Goal: Information Seeking & Learning: Learn about a topic

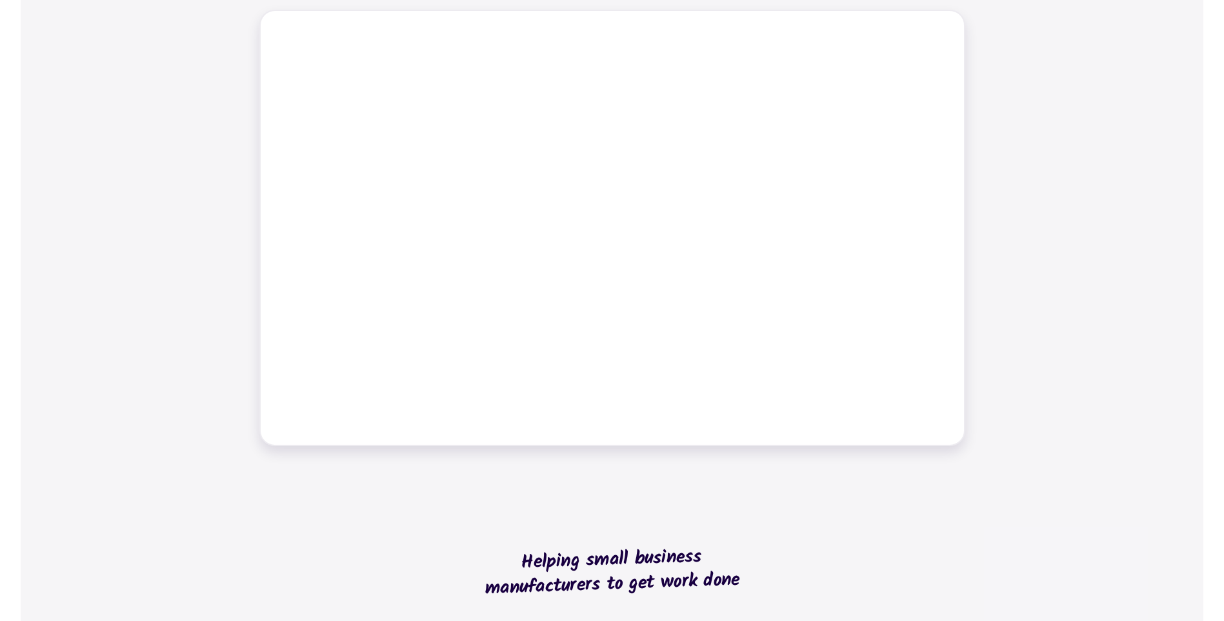
scroll to position [645, 0]
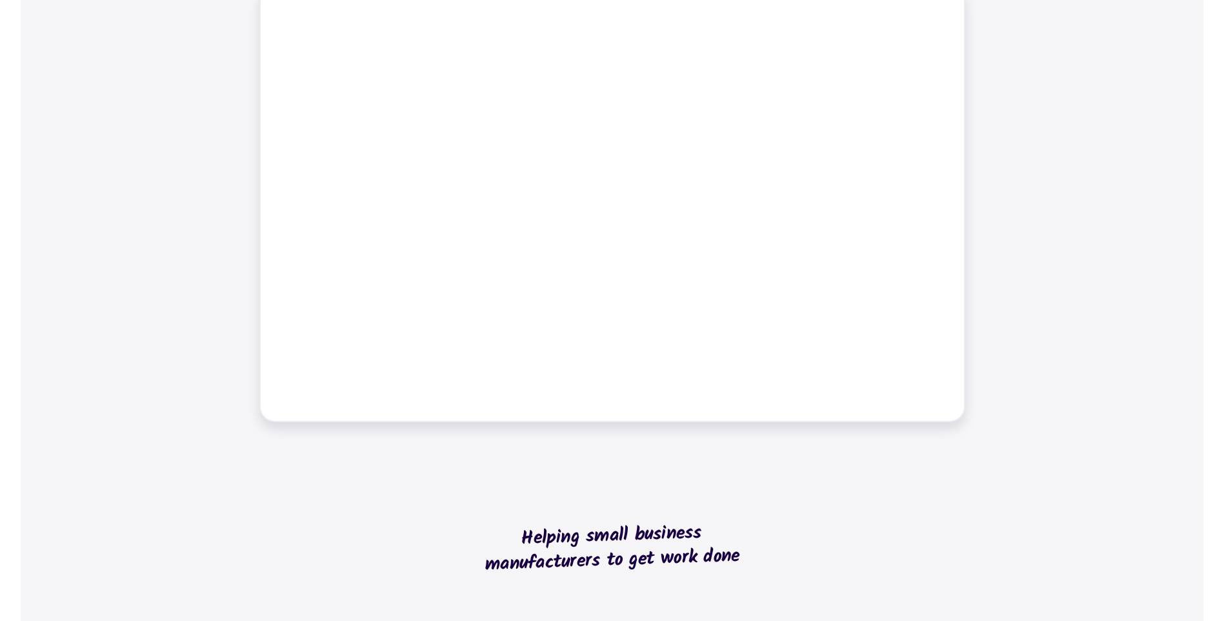
click at [172, 261] on div "Job management Job tracking Scheduling work Dynamic tables Time tracking Bills …" at bounding box center [612, 159] width 1182 height 556
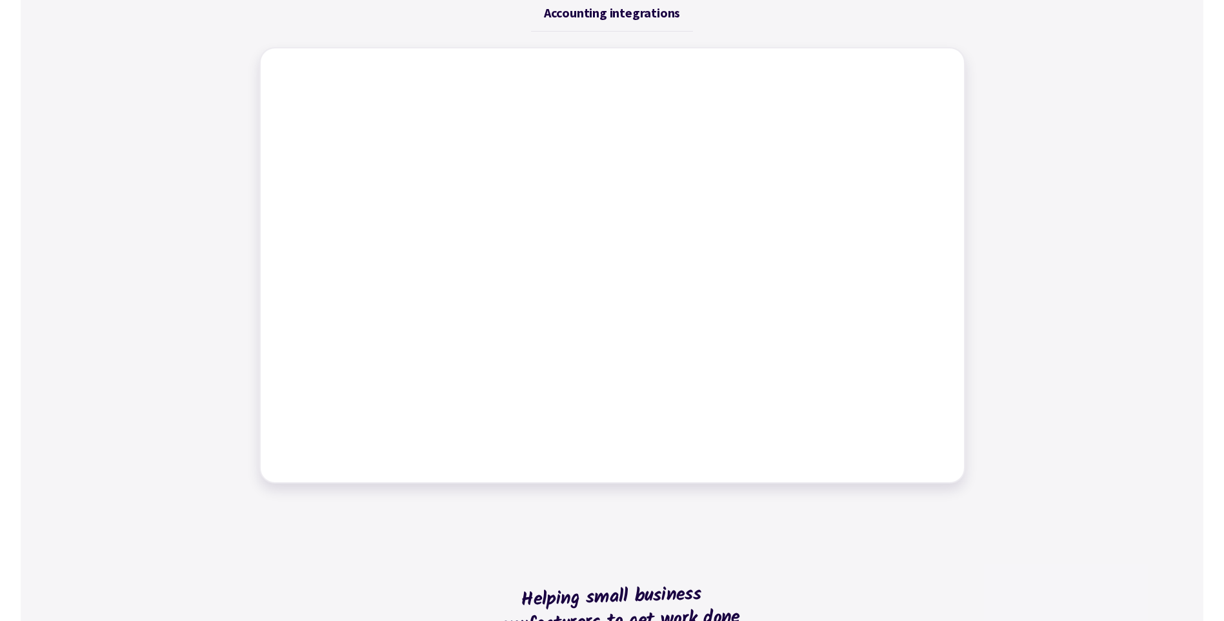
scroll to position [581, 0]
click at [194, 218] on div "Job management Job tracking Scheduling work Dynamic tables Time tracking Bills …" at bounding box center [612, 224] width 1182 height 556
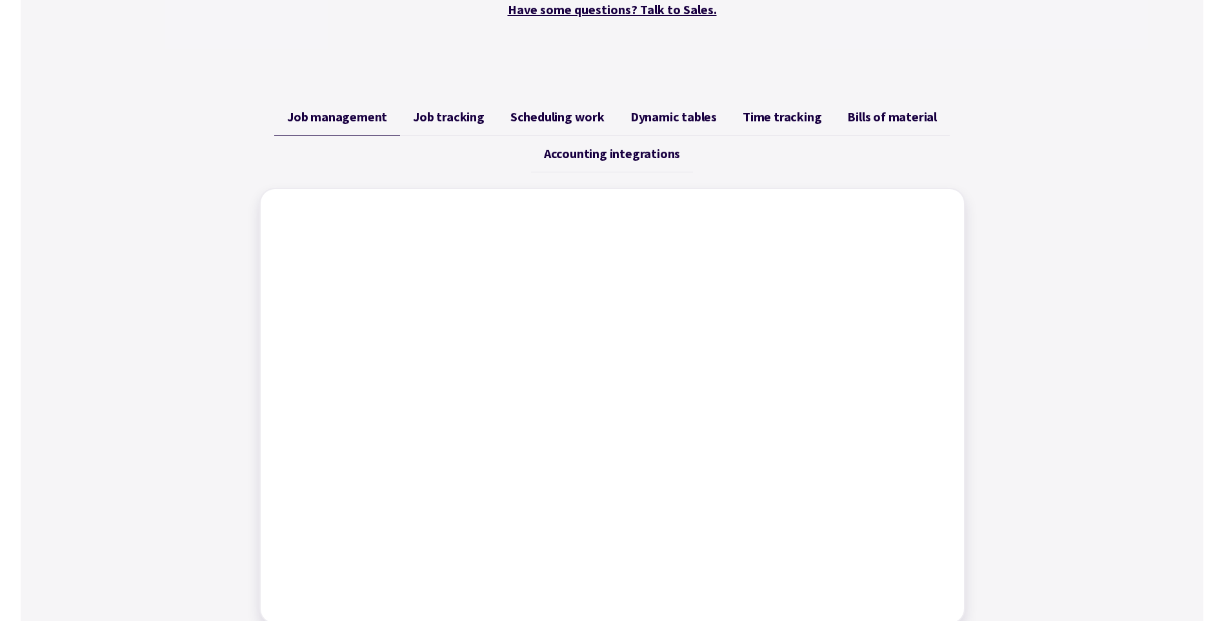
scroll to position [435, 0]
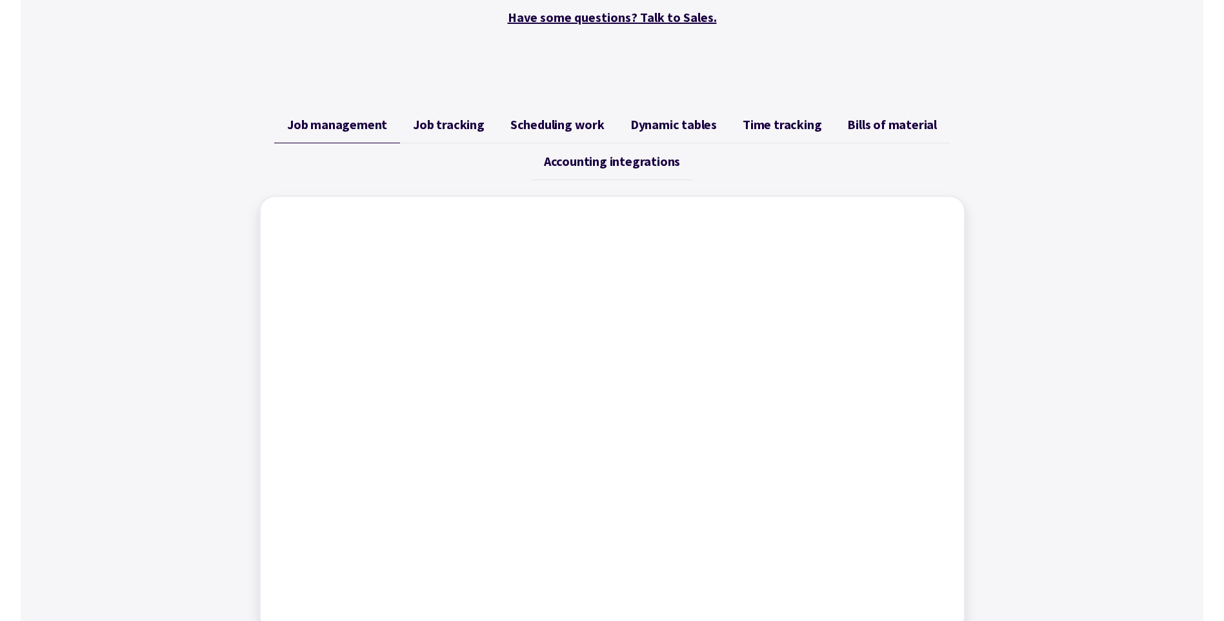
click at [454, 124] on span "Job tracking" at bounding box center [449, 124] width 72 height 15
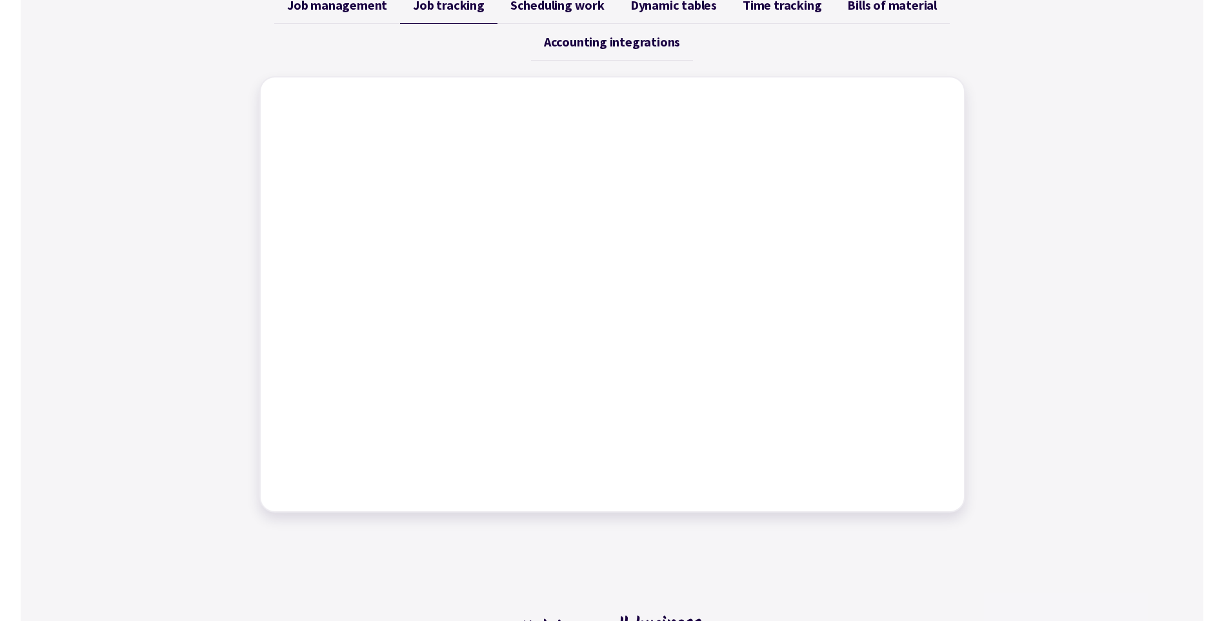
scroll to position [484, 0]
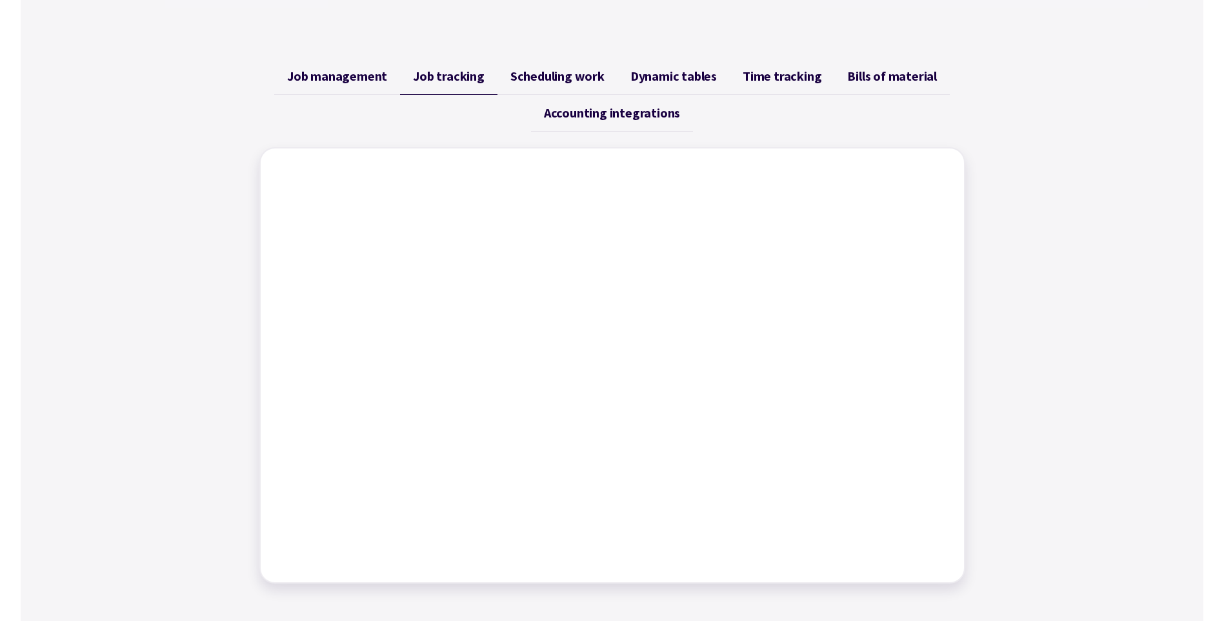
click at [567, 77] on span "Scheduling work" at bounding box center [557, 75] width 94 height 15
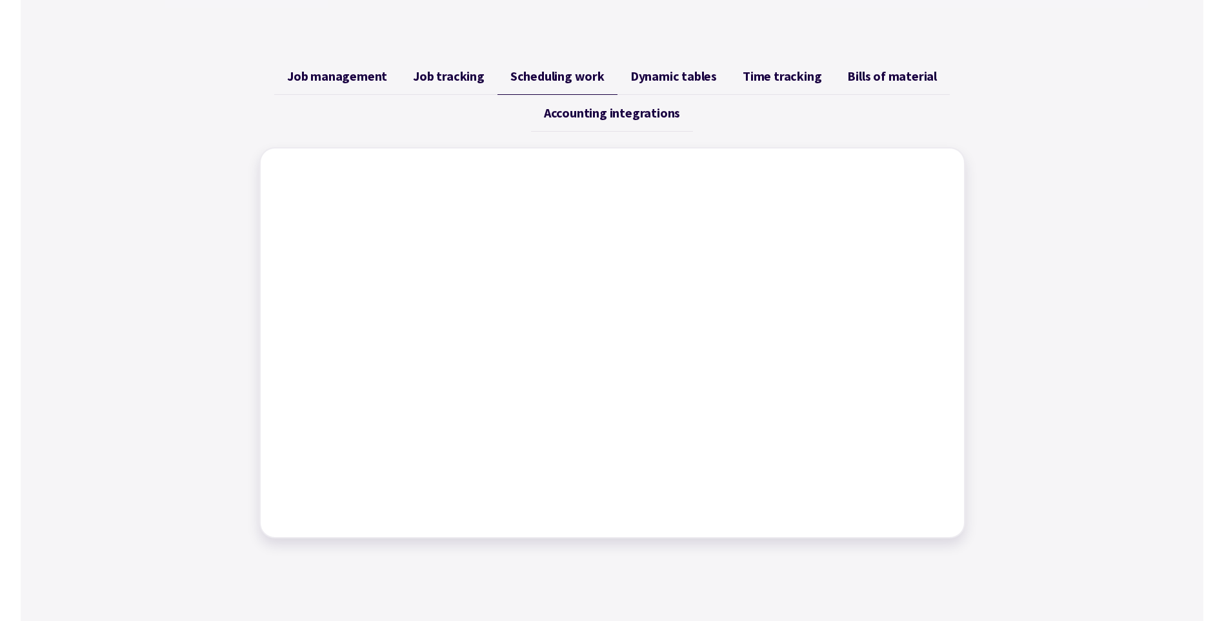
click at [672, 75] on span "Dynamic tables" at bounding box center [673, 75] width 86 height 15
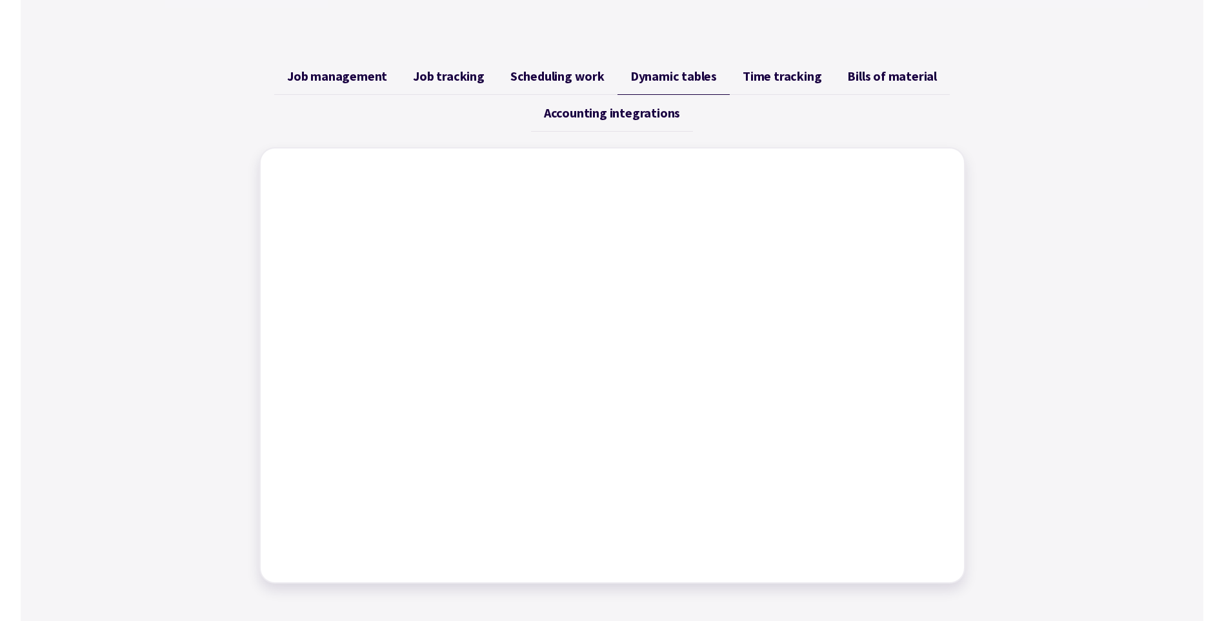
click at [776, 73] on span "Time tracking" at bounding box center [782, 75] width 79 height 15
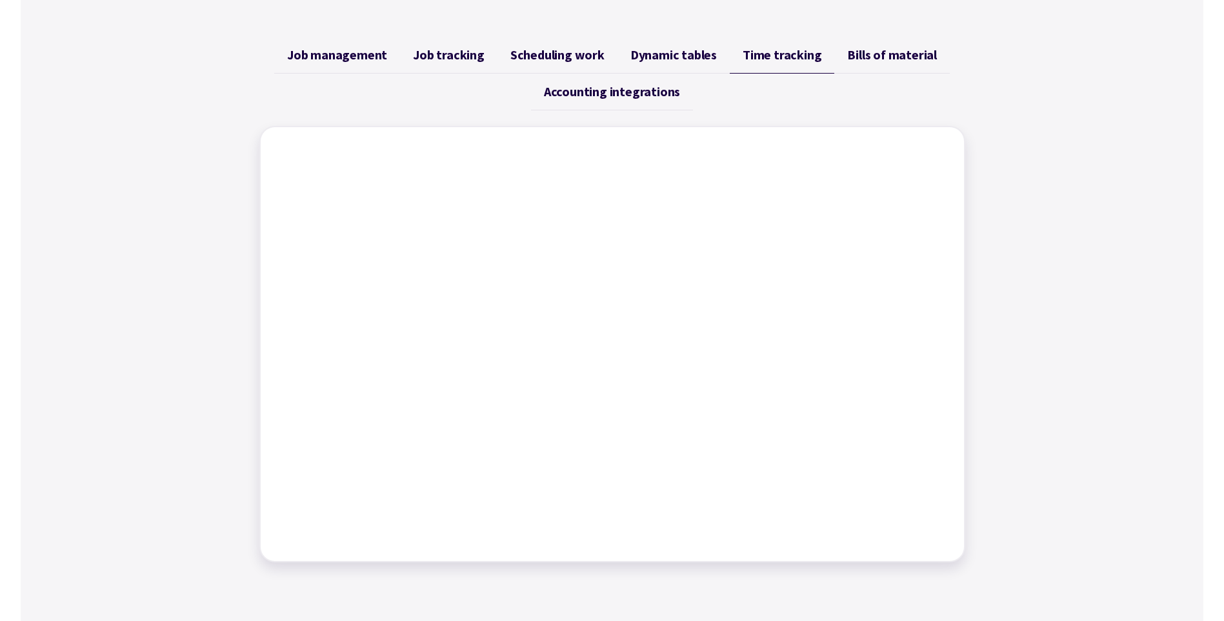
scroll to position [500, 0]
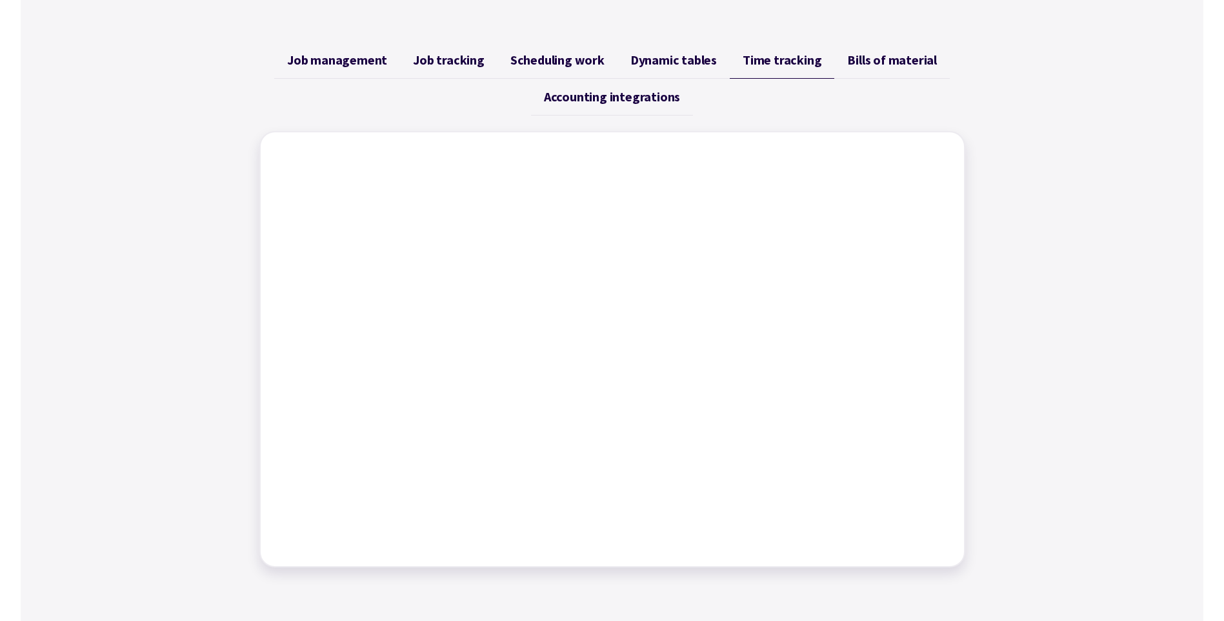
click at [874, 65] on span "Bills of material" at bounding box center [892, 59] width 90 height 15
click at [644, 101] on span "Accounting integrations" at bounding box center [612, 96] width 136 height 15
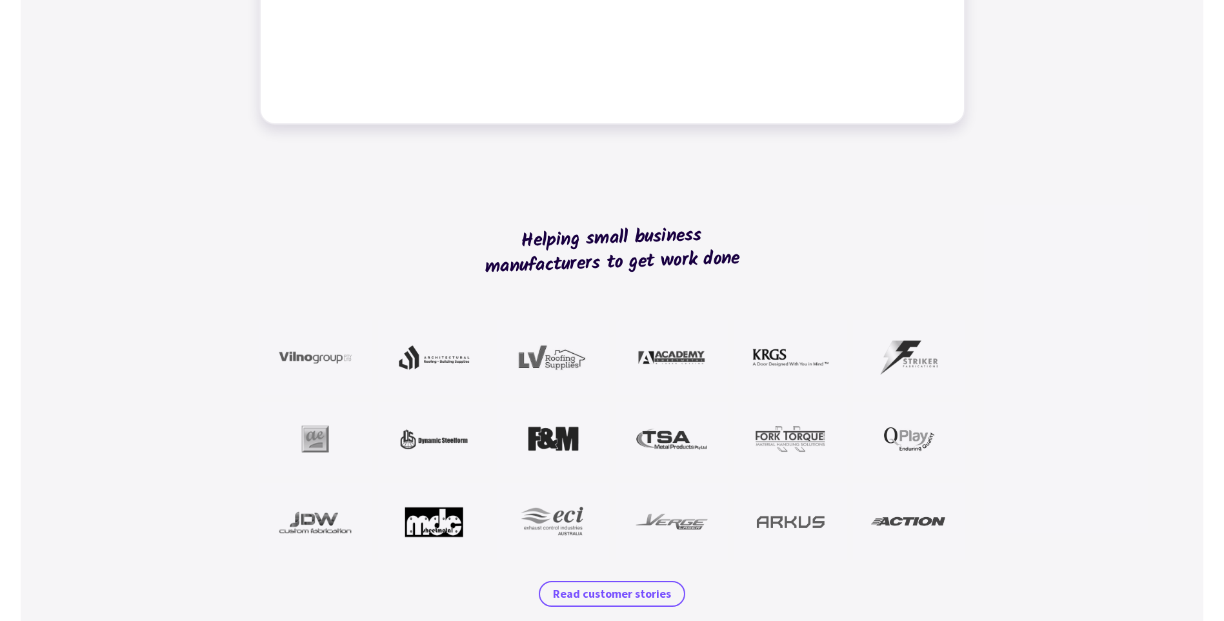
scroll to position [1048, 0]
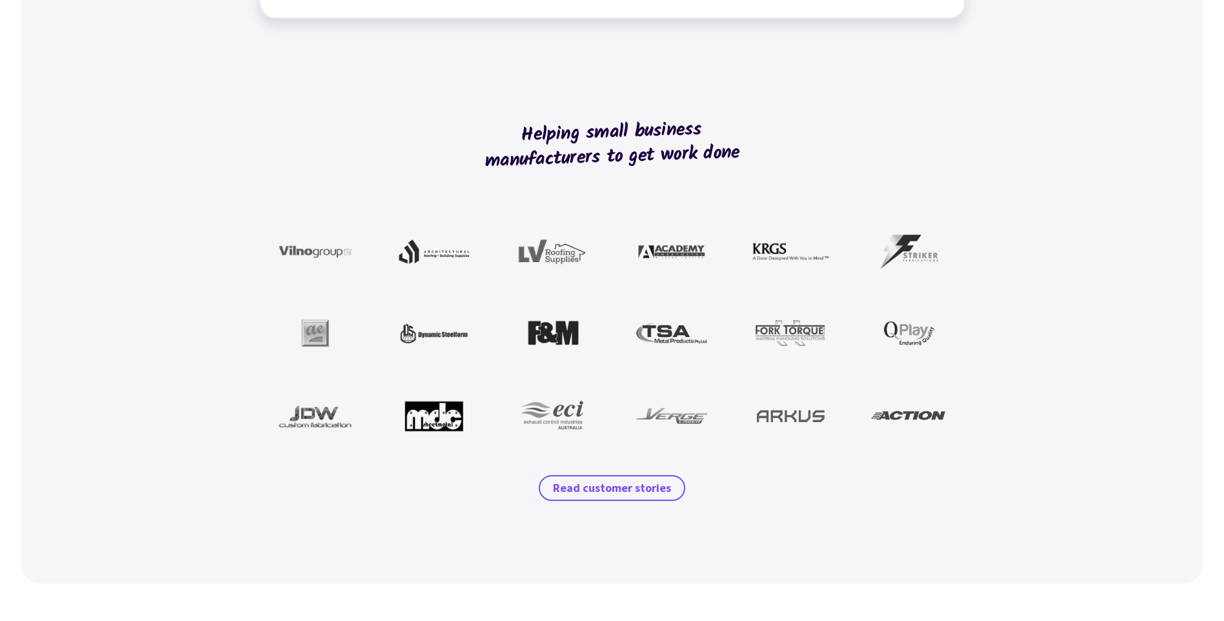
click at [1084, 321] on div "Helping small business manufacturers to get work done Read customer stories" at bounding box center [612, 309] width 1182 height 550
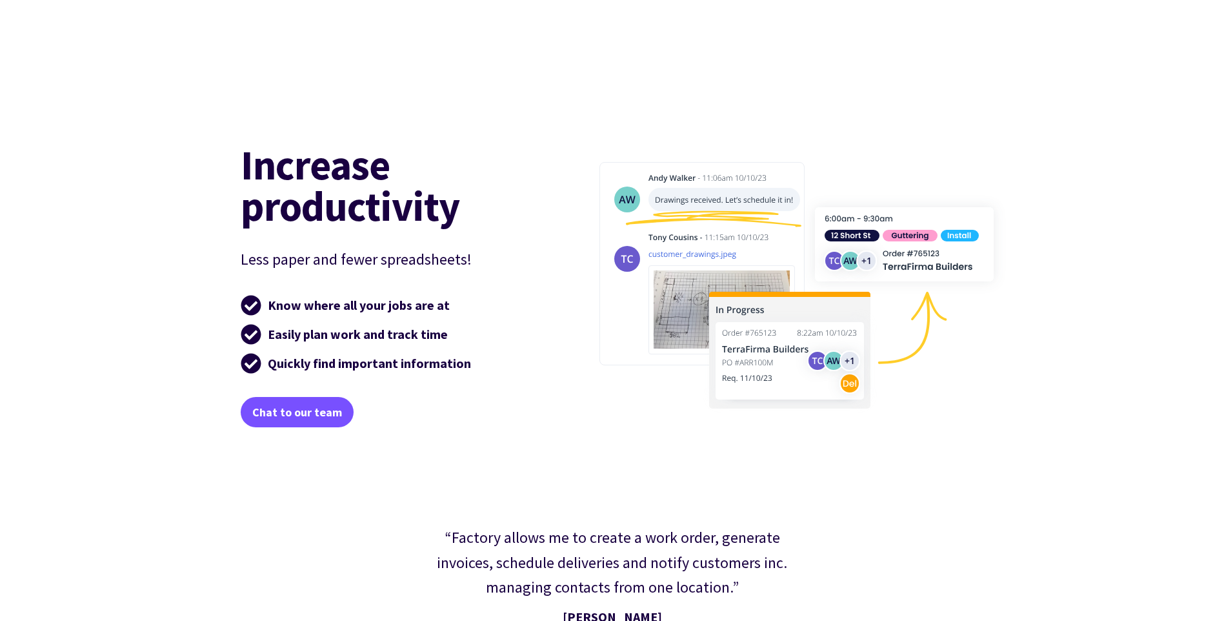
scroll to position [1935, 0]
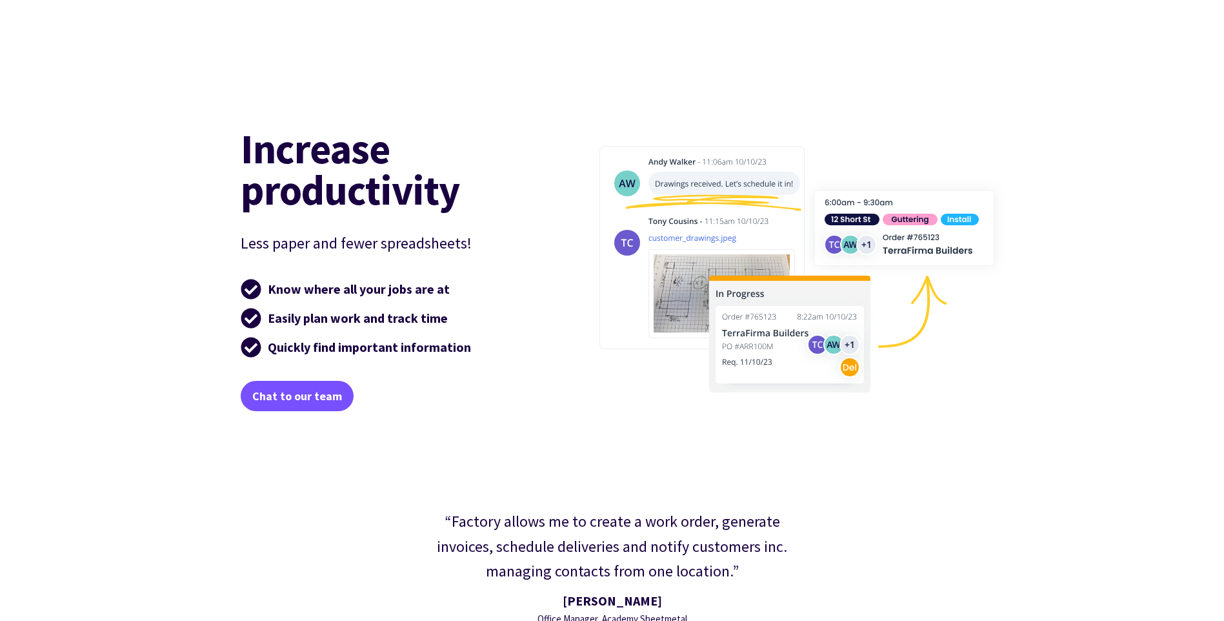
click at [106, 306] on div "Increase productivity Less paper and fewer spreadsheets! Know where all your jo…" at bounding box center [612, 269] width 1182 height 351
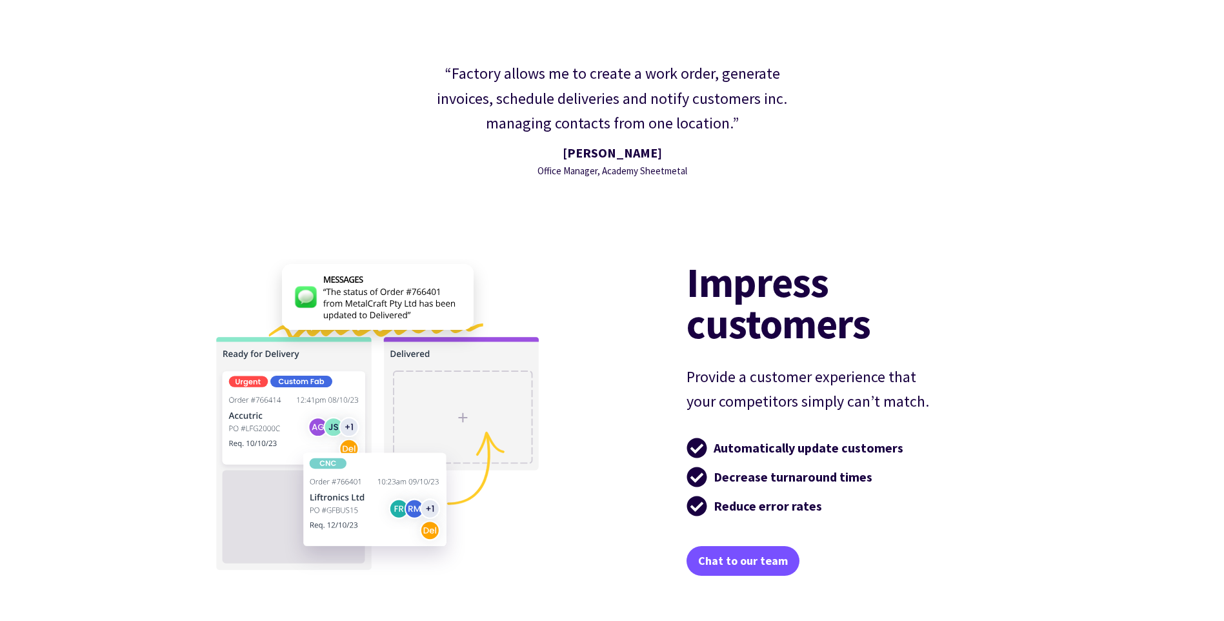
scroll to position [2387, 0]
